Goal: Browse casually: Explore the website without a specific task or goal

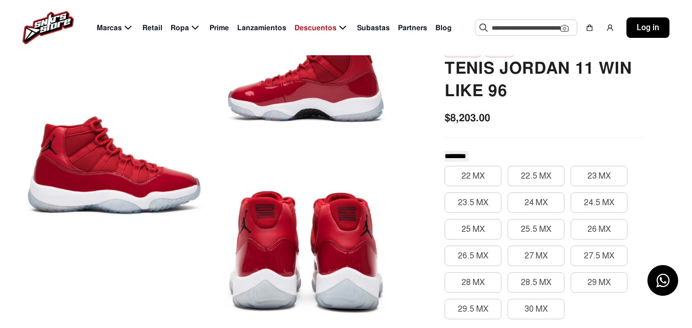
scroll to position [154, 0]
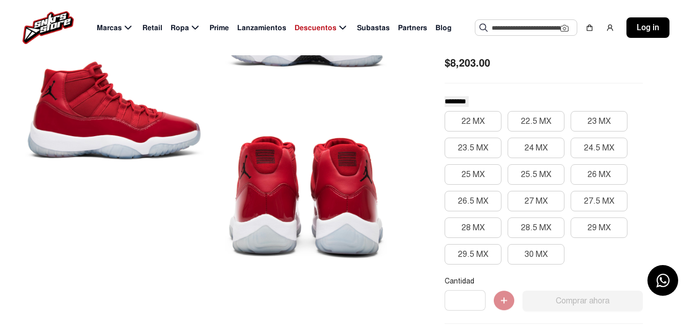
click at [319, 134] on div at bounding box center [305, 198] width 179 height 162
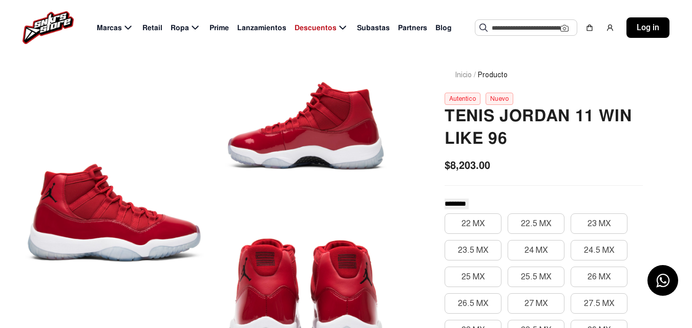
scroll to position [0, 0]
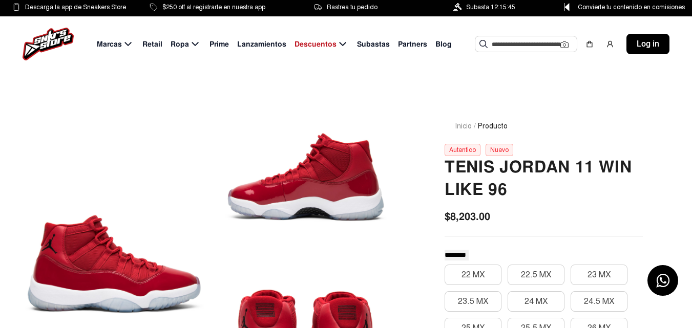
click at [276, 43] on span "Lanzamientos" at bounding box center [261, 44] width 49 height 11
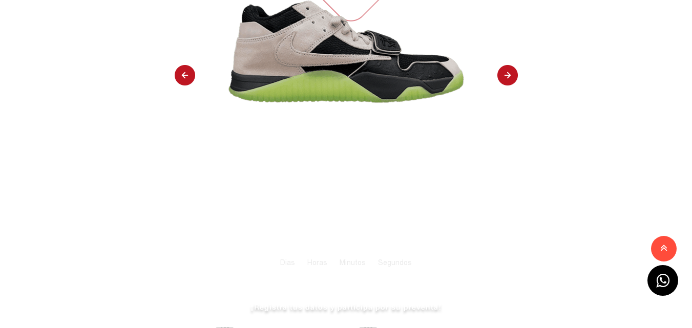
scroll to position [205, 0]
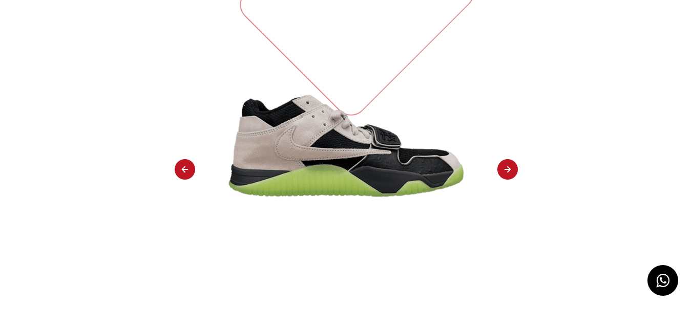
click at [504, 159] on img at bounding box center [507, 170] width 20 height 22
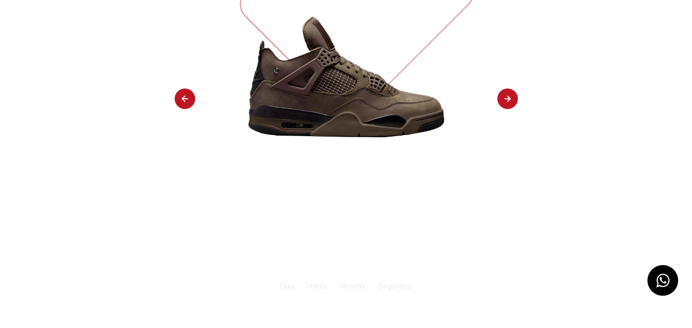
click at [503, 100] on img at bounding box center [507, 100] width 20 height 22
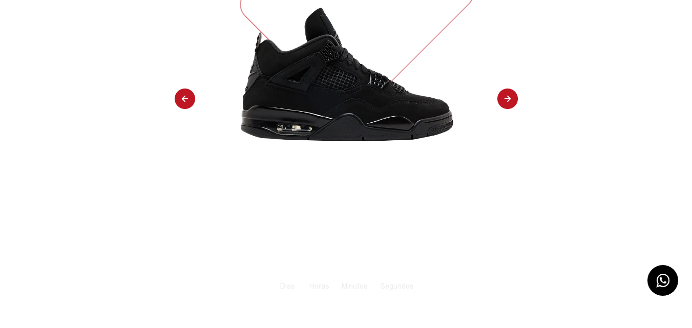
click at [503, 100] on img at bounding box center [507, 100] width 20 height 22
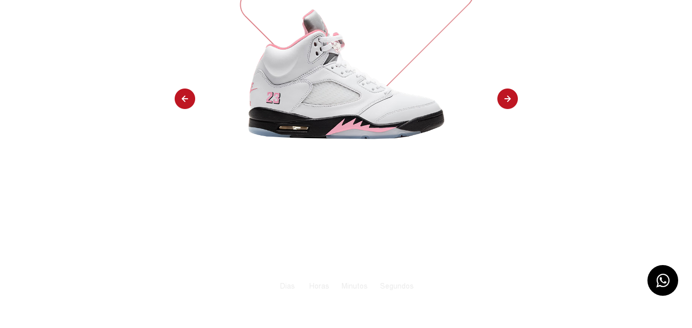
click at [503, 100] on img at bounding box center [507, 100] width 20 height 22
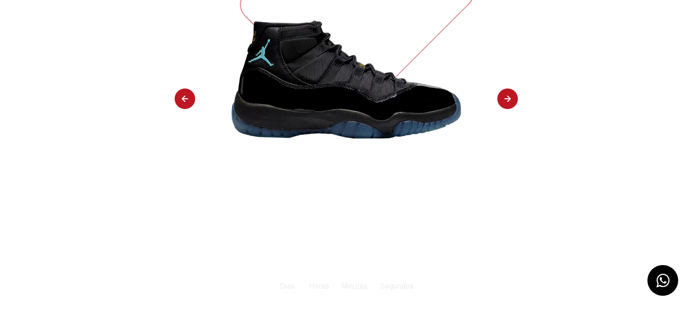
click at [503, 100] on img at bounding box center [507, 100] width 20 height 22
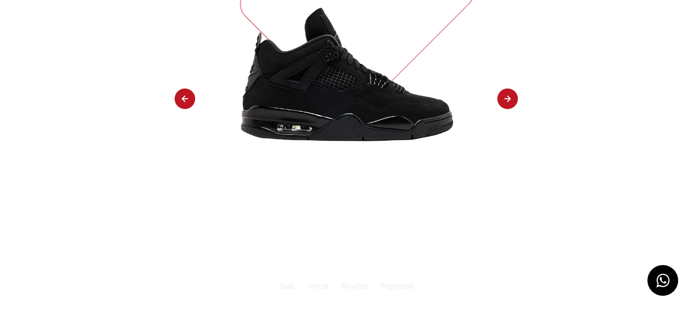
click at [503, 100] on img at bounding box center [507, 100] width 20 height 22
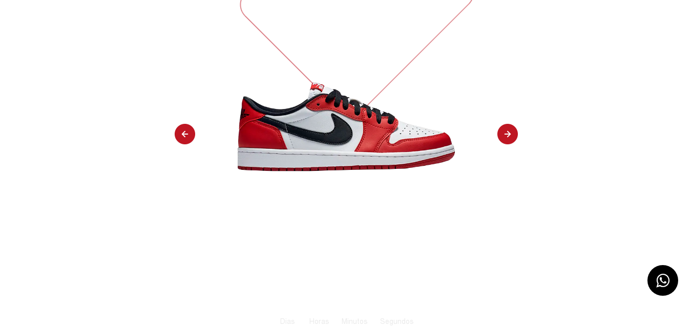
click at [503, 124] on img at bounding box center [507, 135] width 20 height 22
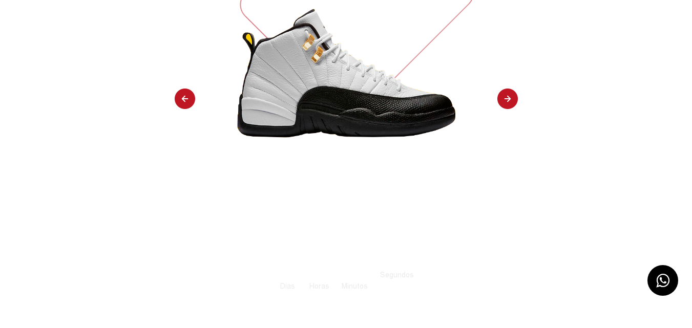
click at [503, 100] on img at bounding box center [507, 100] width 20 height 22
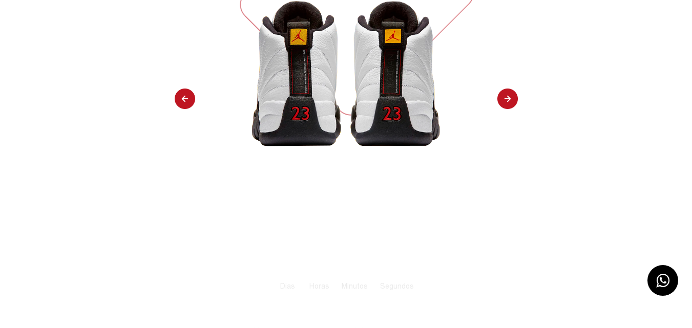
click at [503, 100] on img at bounding box center [507, 100] width 20 height 22
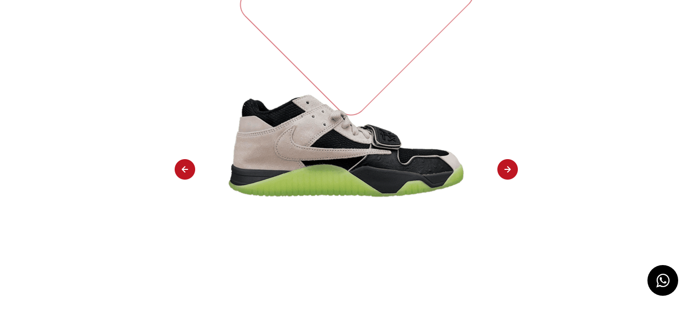
click at [503, 100] on div "TENIS [PERSON_NAME] [PERSON_NAME] [PERSON_NAME] [PERSON_NAME] B BLACK NIGHT SIL…" at bounding box center [346, 198] width 692 height 678
click at [508, 159] on img at bounding box center [507, 170] width 20 height 22
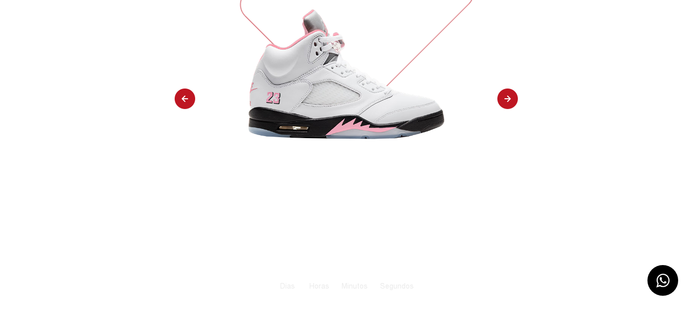
click at [510, 101] on img at bounding box center [507, 100] width 20 height 22
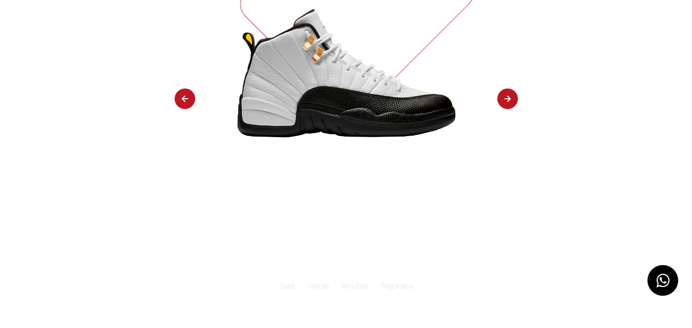
click at [510, 101] on img at bounding box center [507, 100] width 20 height 22
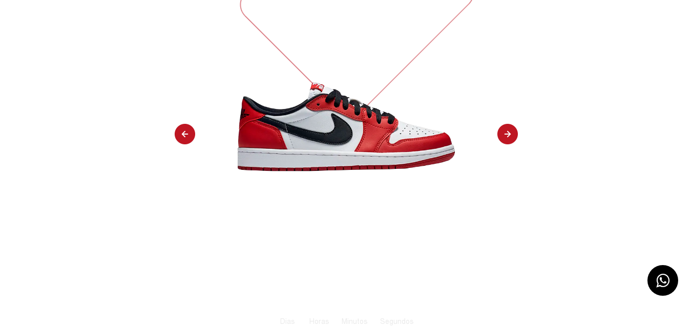
click at [508, 124] on img at bounding box center [507, 135] width 20 height 22
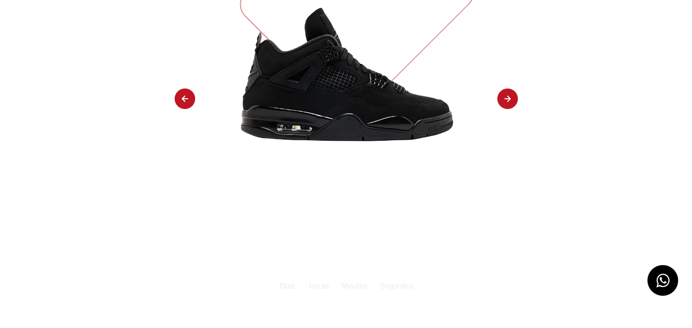
click at [508, 101] on img at bounding box center [507, 100] width 20 height 22
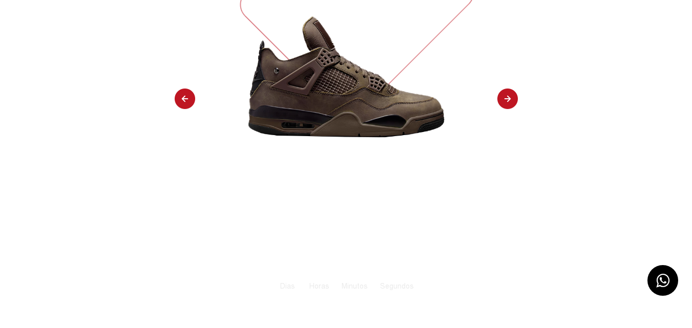
click at [508, 101] on img at bounding box center [507, 100] width 20 height 22
select select "**"
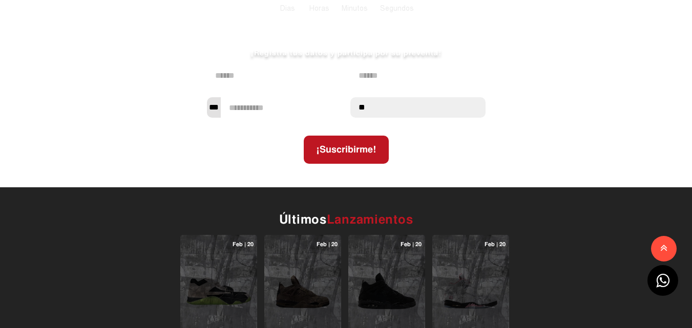
scroll to position [564, 0]
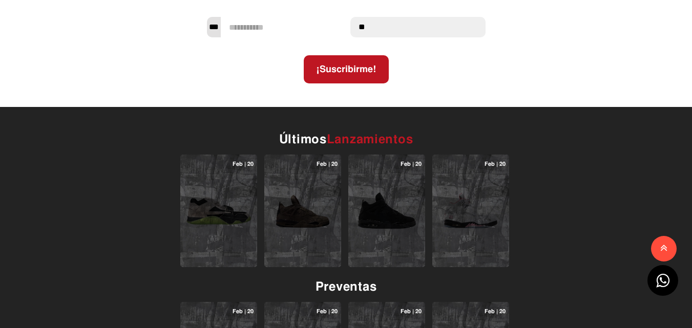
click at [237, 198] on img at bounding box center [219, 211] width 66 height 66
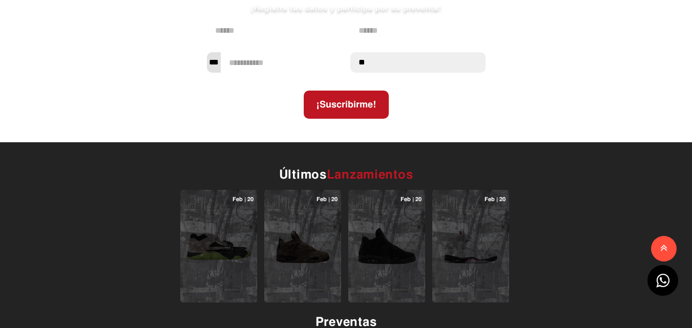
scroll to position [753, 0]
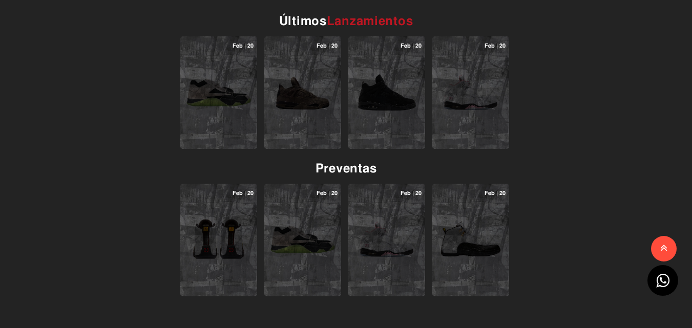
click at [218, 60] on img at bounding box center [219, 93] width 66 height 66
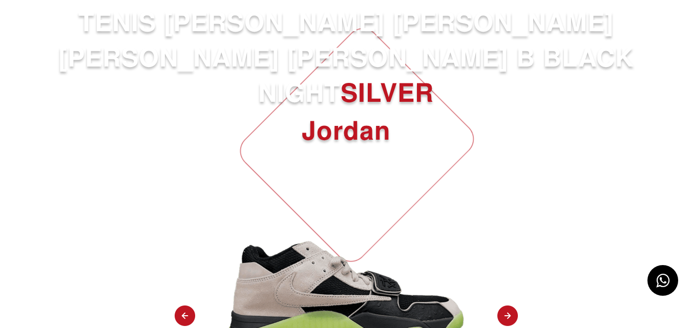
scroll to position [0, 0]
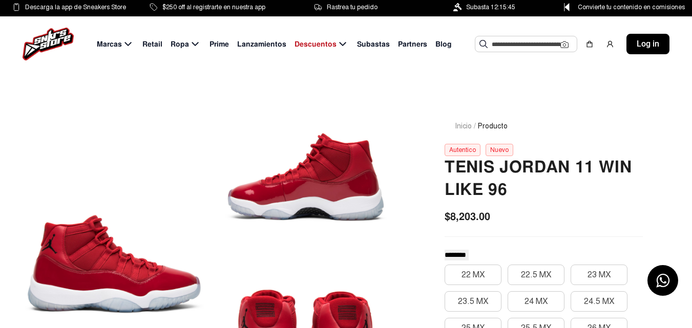
click at [377, 43] on span "Subastas" at bounding box center [373, 44] width 33 height 11
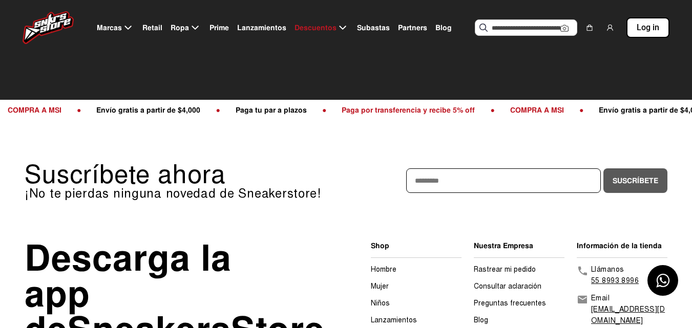
click at [416, 27] on span "Partners" at bounding box center [412, 28] width 29 height 11
select select
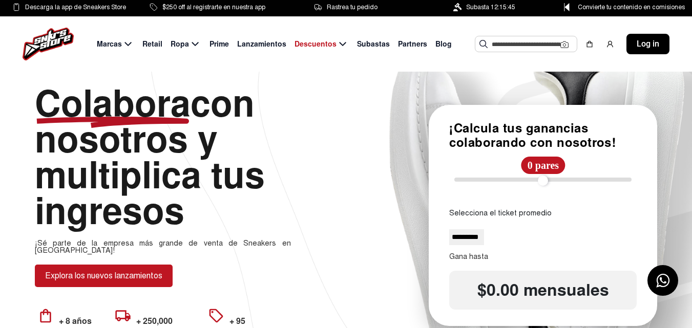
click at [271, 45] on span "Lanzamientos" at bounding box center [261, 44] width 49 height 11
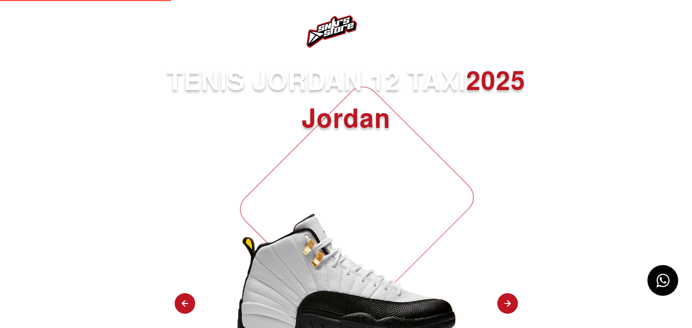
select select
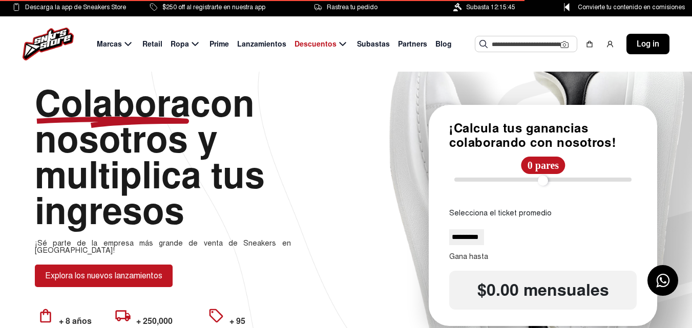
click at [219, 41] on span "Prime" at bounding box center [219, 44] width 19 height 11
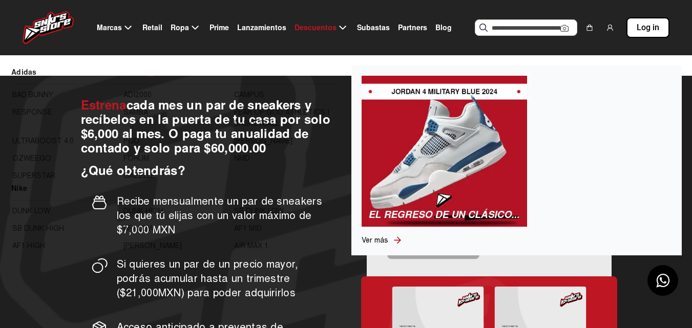
scroll to position [51, 0]
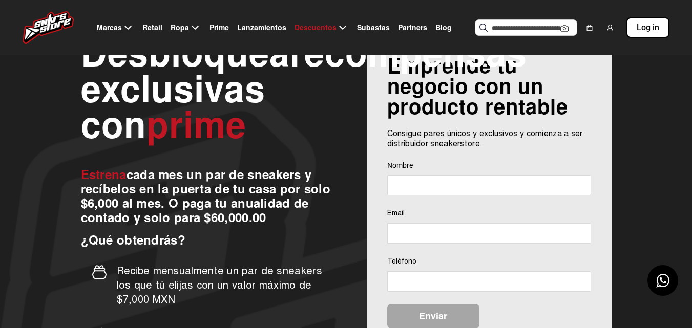
select select
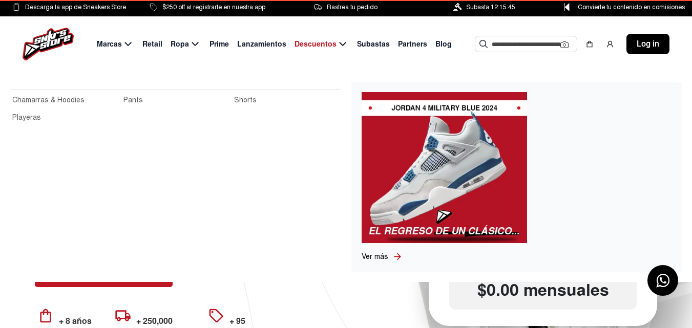
click at [175, 45] on span "Ropa" at bounding box center [180, 44] width 18 height 11
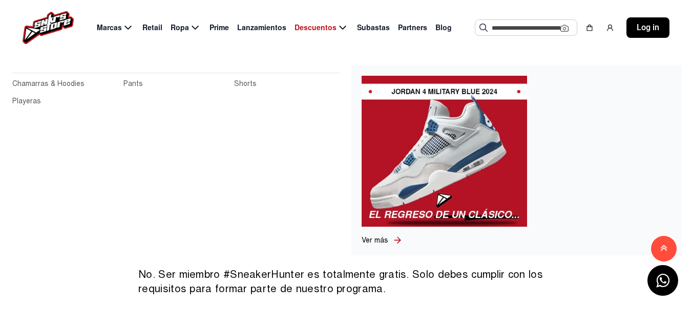
scroll to position [922, 0]
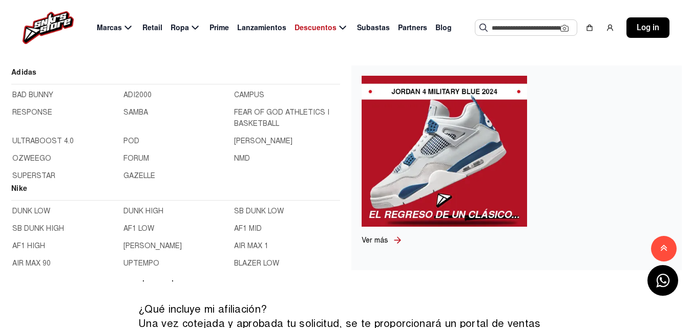
click at [120, 23] on span "Marcas" at bounding box center [109, 28] width 25 height 11
click at [130, 26] on icon at bounding box center [128, 28] width 12 height 13
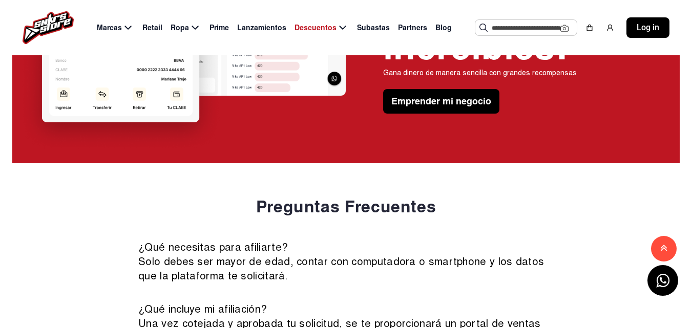
click at [154, 29] on span "Retail" at bounding box center [152, 28] width 20 height 11
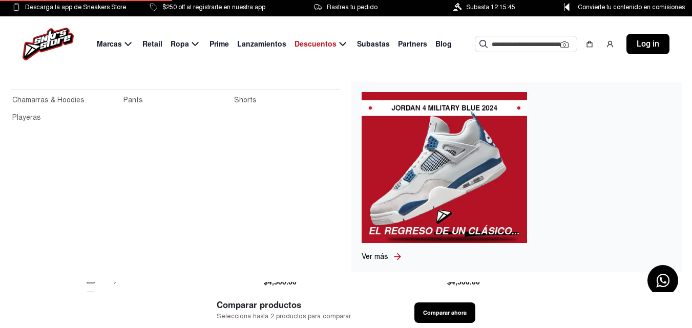
click at [190, 28] on div "Marcas Retail Ropa Prime Lanzamientos Descuentos Subastas Partners Blog Sugeren…" at bounding box center [346, 43] width 692 height 55
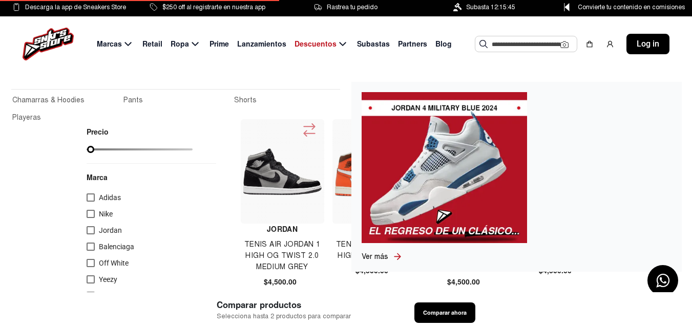
click at [224, 45] on span "Prime" at bounding box center [219, 44] width 19 height 11
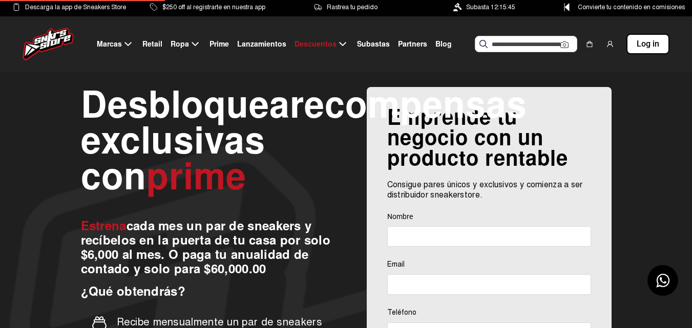
click at [261, 47] on span "Lanzamientos" at bounding box center [261, 44] width 49 height 11
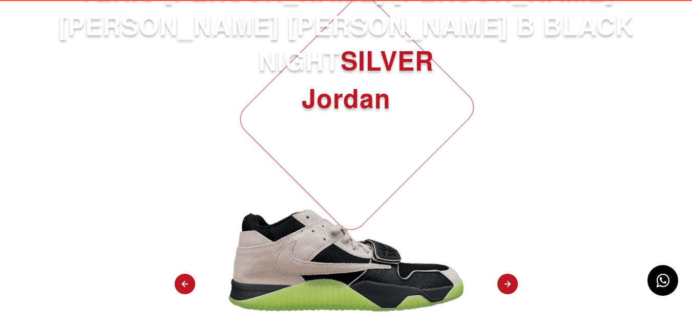
scroll to position [154, 0]
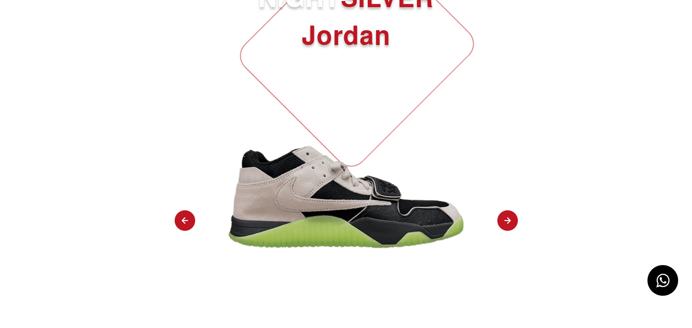
click at [512, 211] on img at bounding box center [507, 222] width 20 height 22
select select "**"
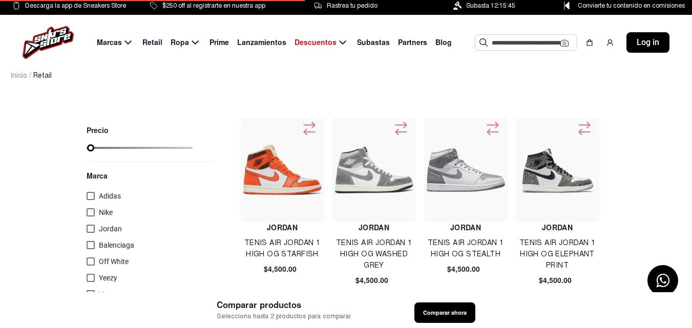
select select
